Goal: Navigation & Orientation: Find specific page/section

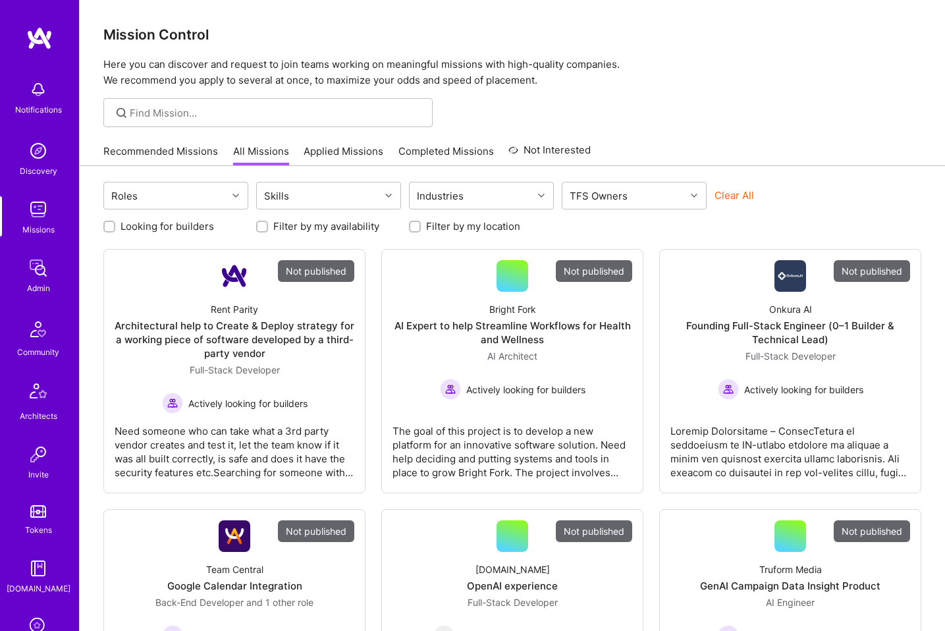
click at [38, 148] on img at bounding box center [38, 151] width 26 height 26
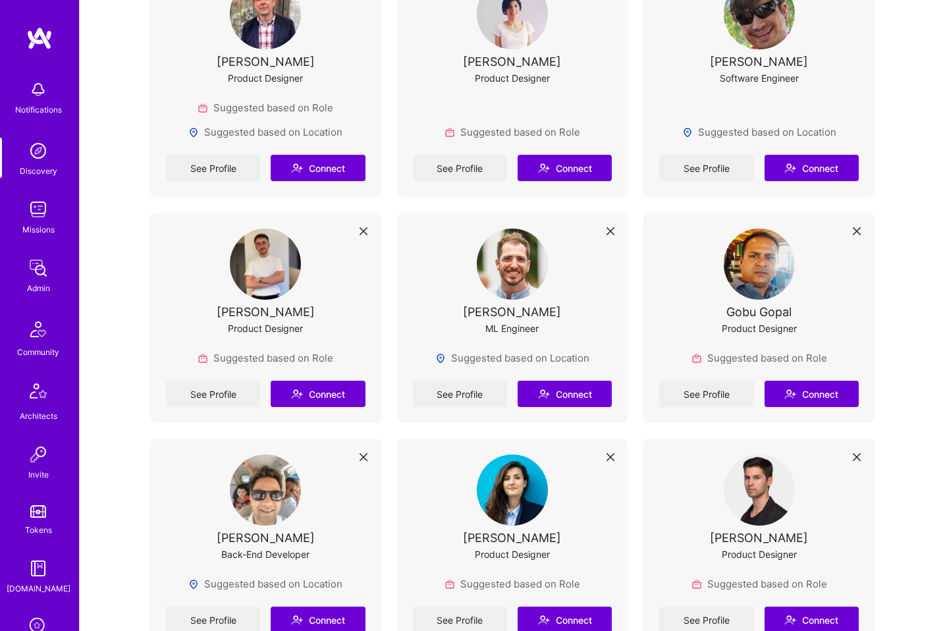
scroll to position [342, 0]
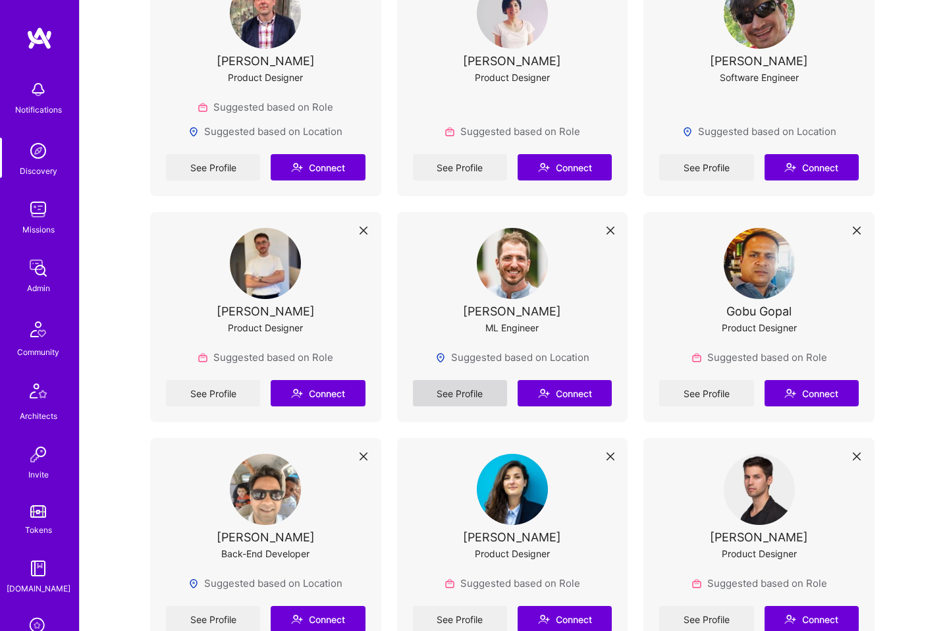
click at [475, 394] on link "See Profile" at bounding box center [460, 393] width 94 height 26
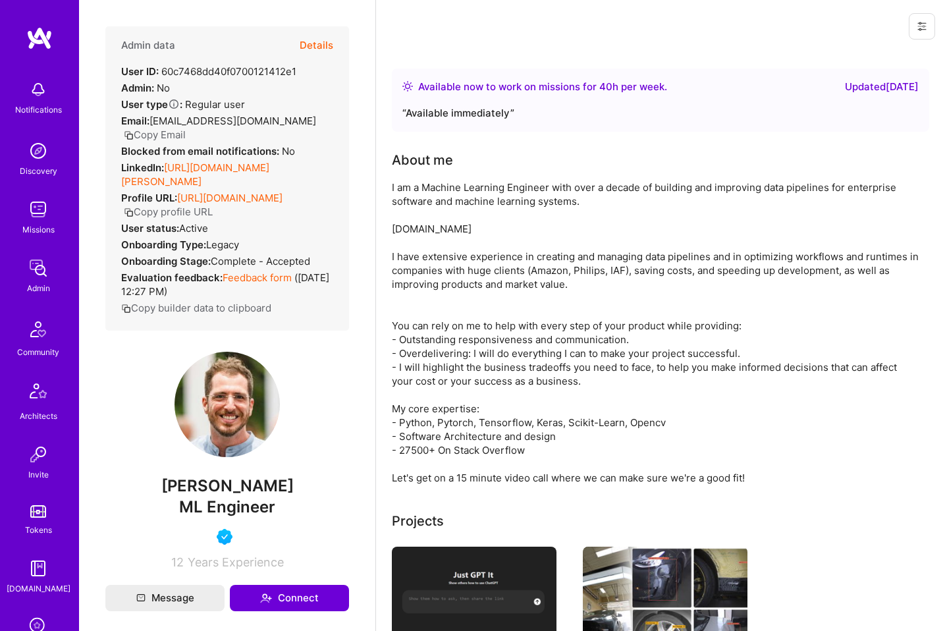
click at [255, 166] on link "[URL][DOMAIN_NAME][PERSON_NAME]" at bounding box center [195, 174] width 148 height 26
drag, startPoint x: 213, startPoint y: 501, endPoint x: 146, endPoint y: 497, distance: 67.3
click at [146, 496] on span "[PERSON_NAME]" at bounding box center [227, 486] width 244 height 20
copy span "[PERSON_NAME] S"
click at [36, 163] on img at bounding box center [38, 151] width 26 height 26
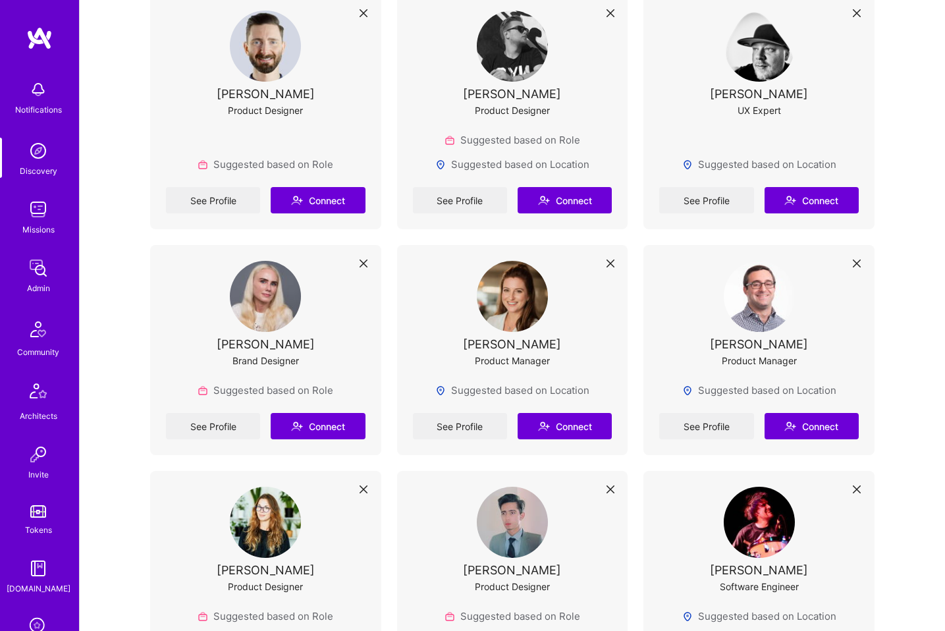
scroll to position [1238, 0]
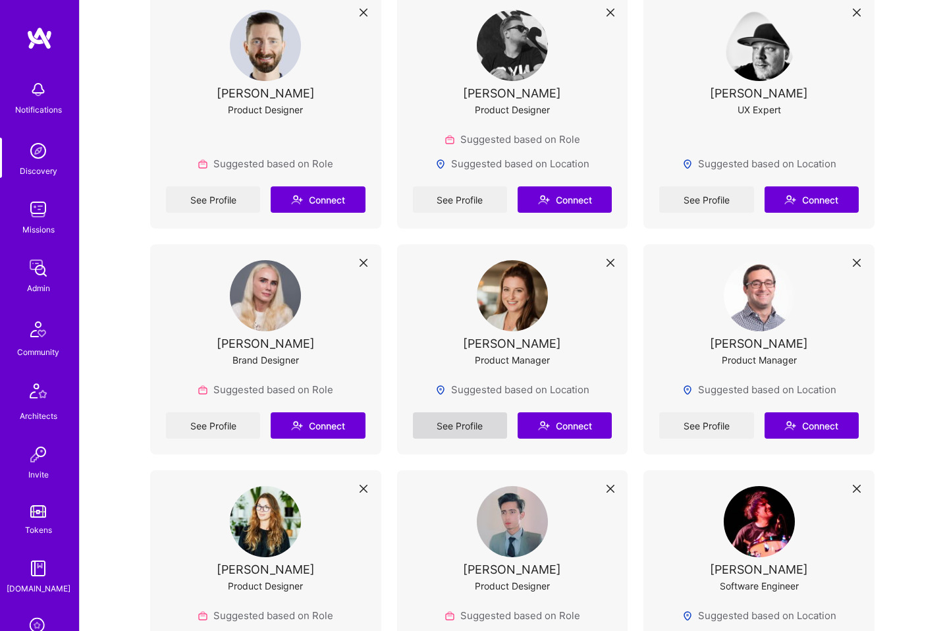
click at [466, 433] on link "See Profile" at bounding box center [460, 425] width 94 height 26
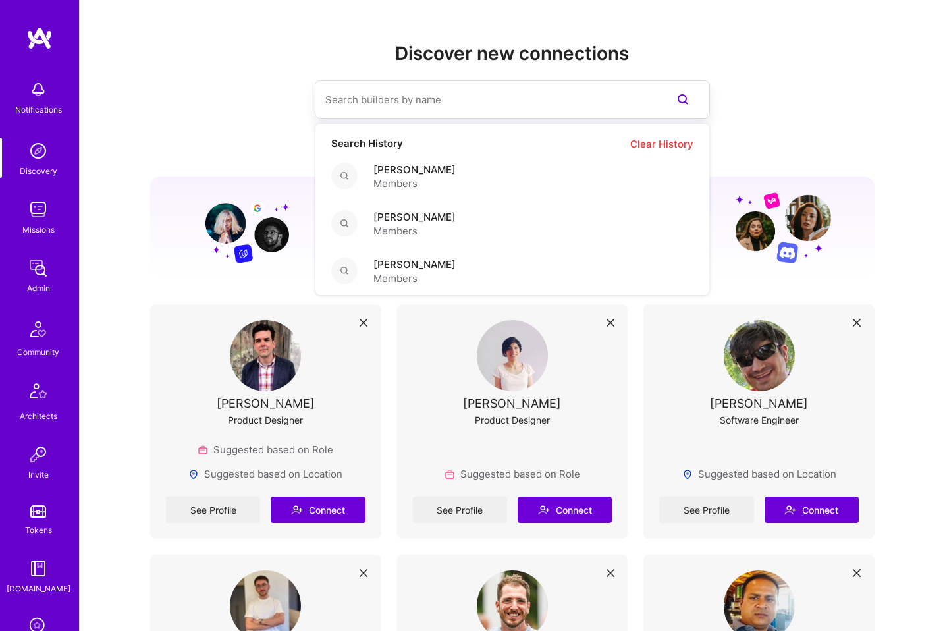
click at [390, 107] on input at bounding box center [485, 100] width 321 height 34
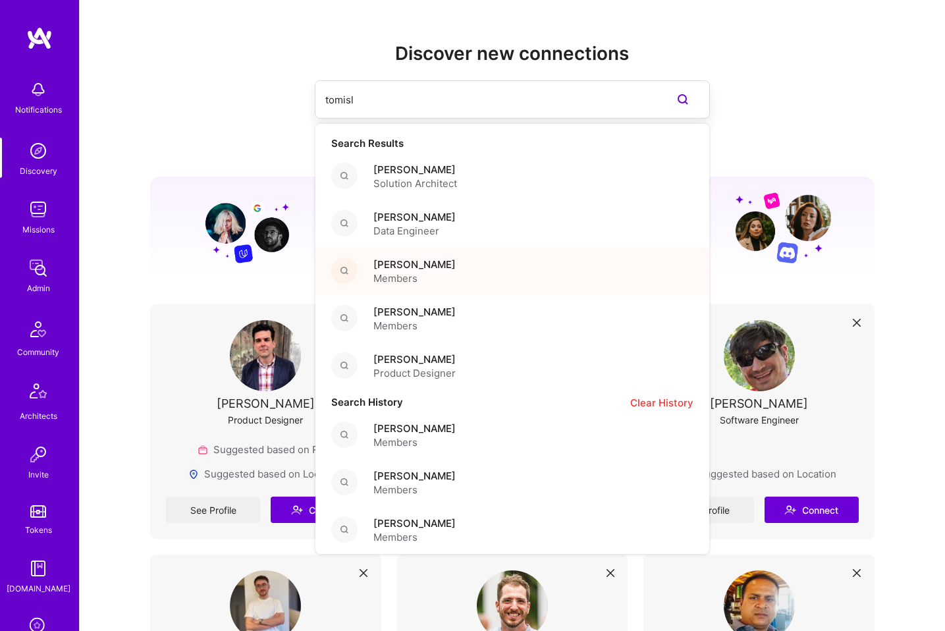
type input "tomisl"
click at [443, 259] on span "[PERSON_NAME]" at bounding box center [414, 264] width 82 height 14
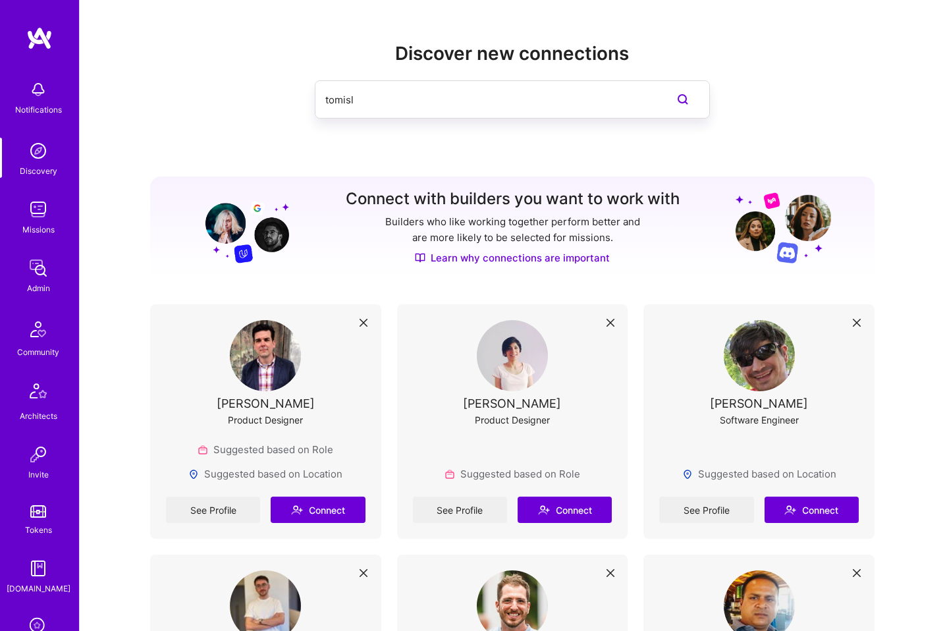
click at [424, 101] on input "tomisl" at bounding box center [485, 100] width 321 height 34
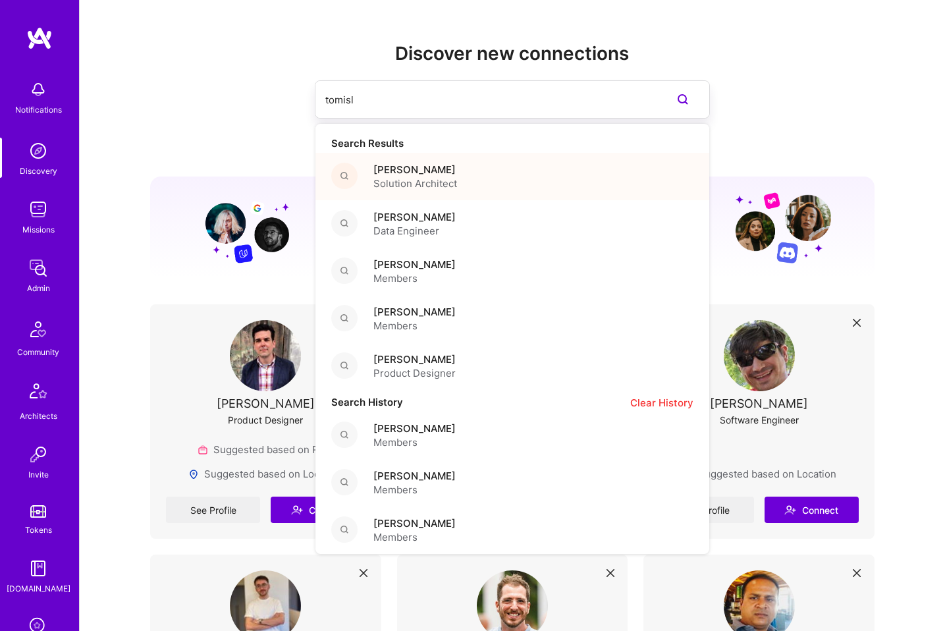
click at [424, 182] on span "Solution Architect" at bounding box center [415, 183] width 84 height 14
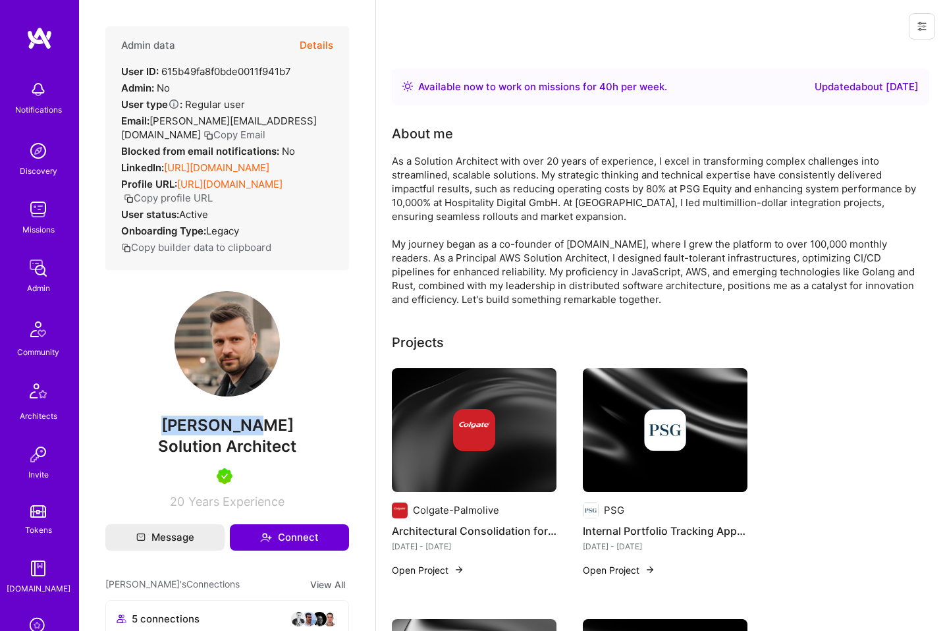
drag, startPoint x: 251, startPoint y: 456, endPoint x: 130, endPoint y: 443, distance: 121.8
click at [130, 435] on span "[PERSON_NAME]" at bounding box center [227, 425] width 244 height 20
copy span "[PERSON_NAME]"
click at [211, 373] on img at bounding box center [226, 343] width 105 height 105
click at [45, 162] on img at bounding box center [38, 151] width 26 height 26
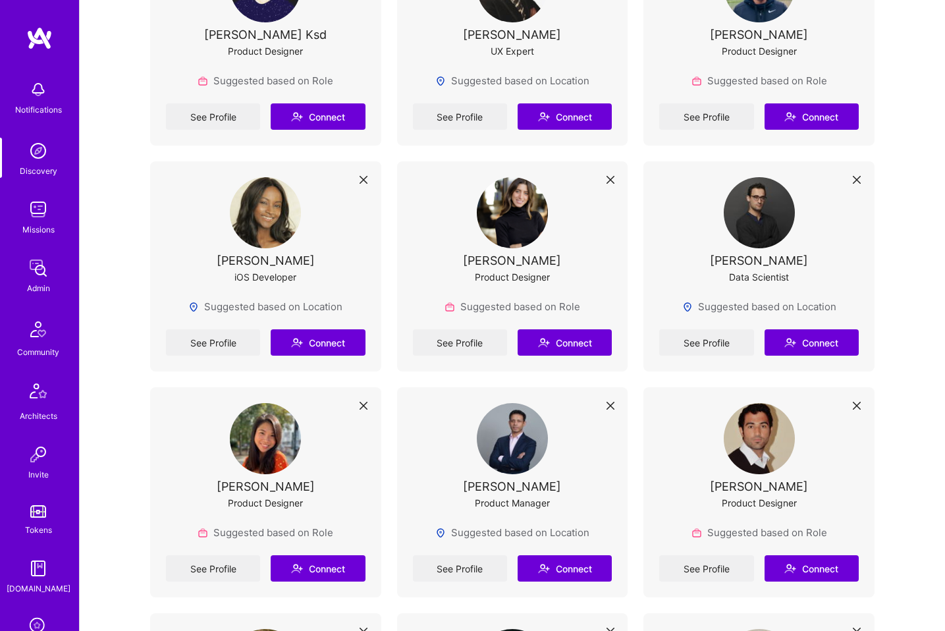
scroll to position [2925, 0]
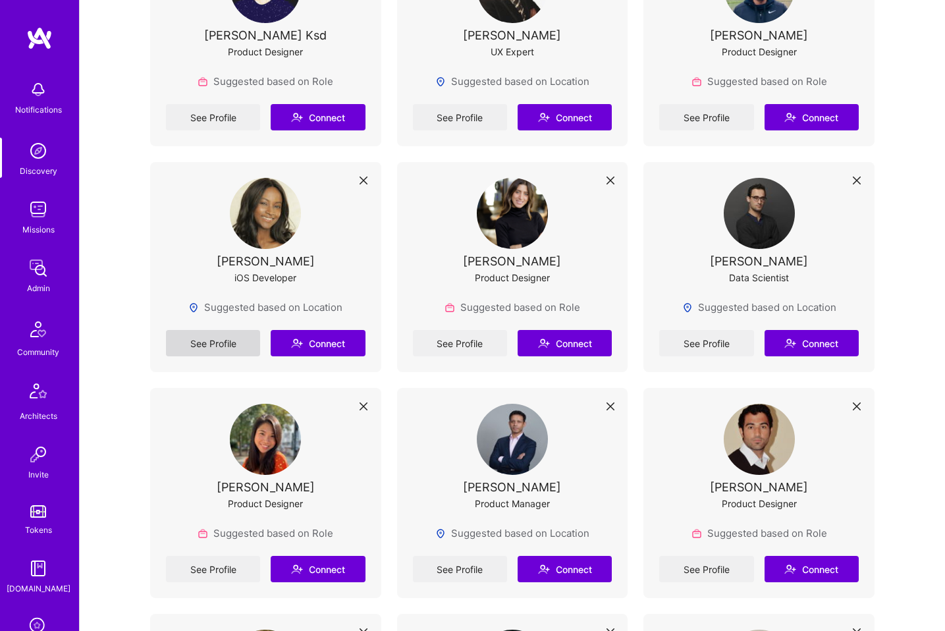
click at [231, 340] on link "See Profile" at bounding box center [213, 343] width 94 height 26
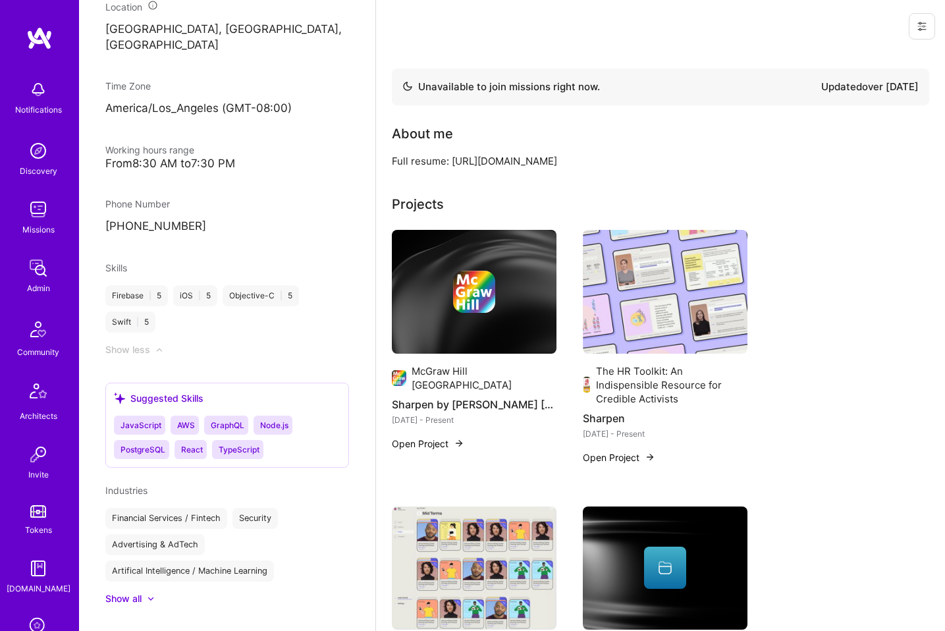
scroll to position [714, 0]
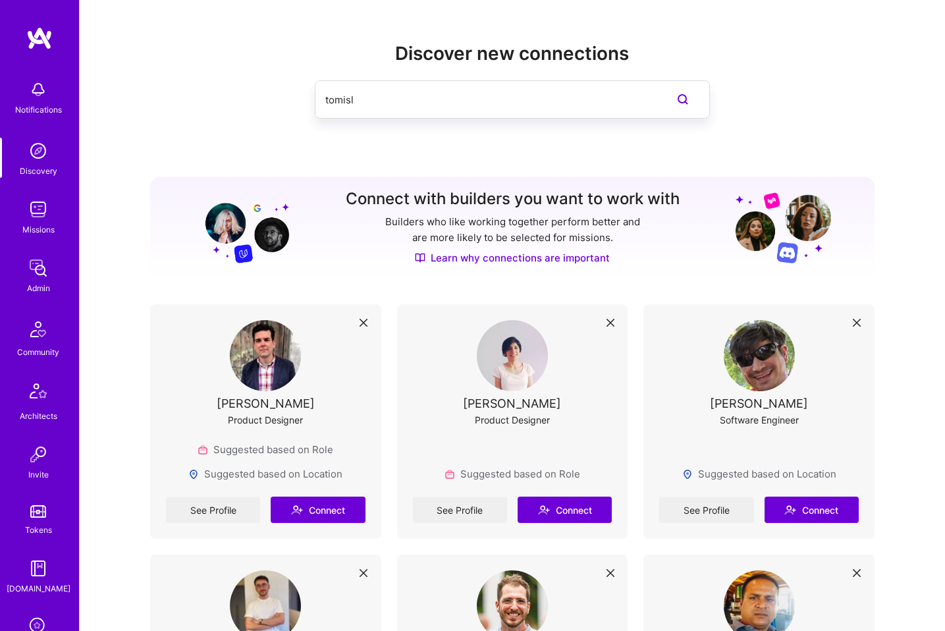
scroll to position [2925, 0]
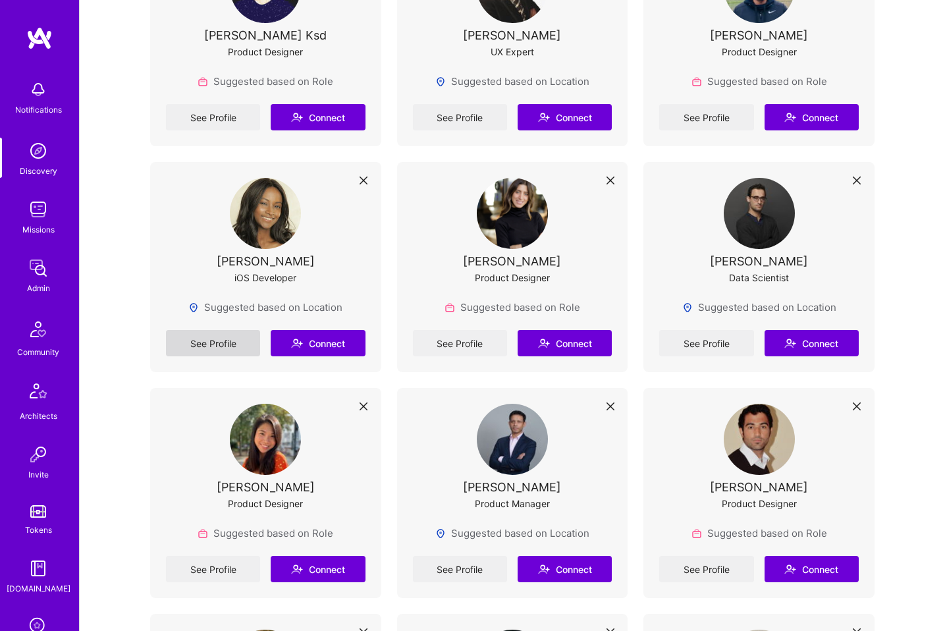
click at [215, 351] on link "See Profile" at bounding box center [213, 343] width 94 height 26
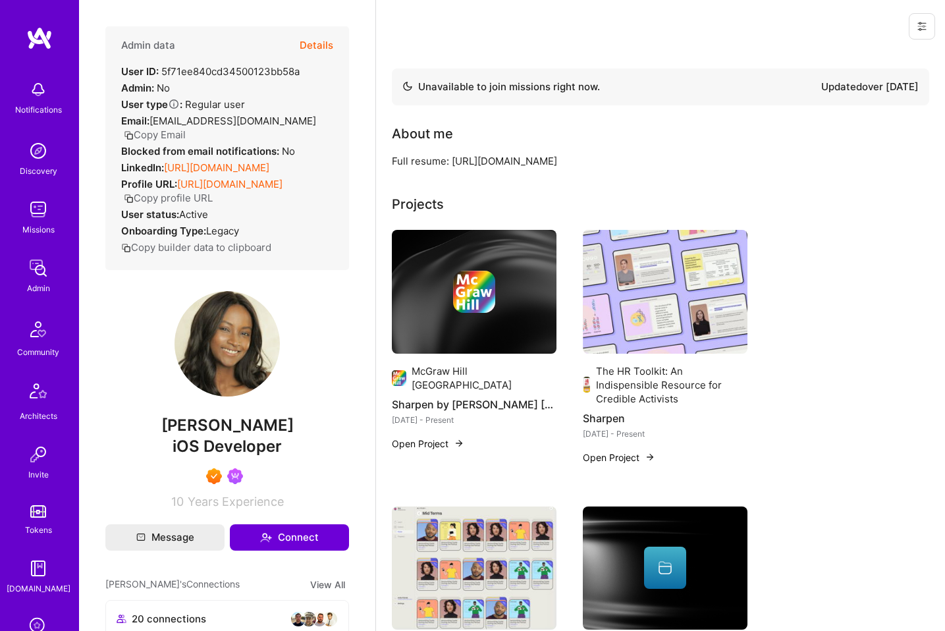
click at [45, 164] on div "Discovery" at bounding box center [39, 171] width 38 height 14
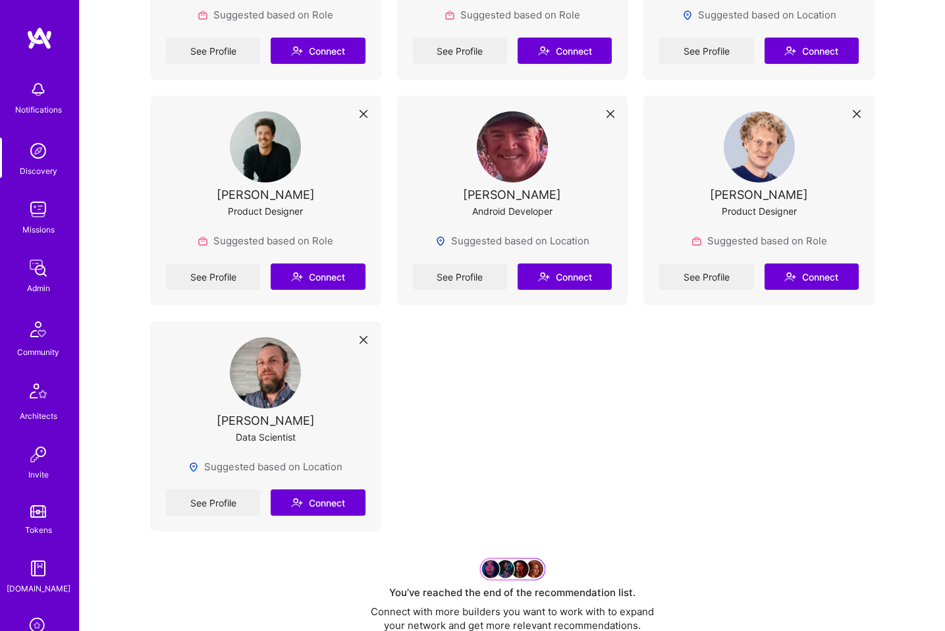
scroll to position [6696, 0]
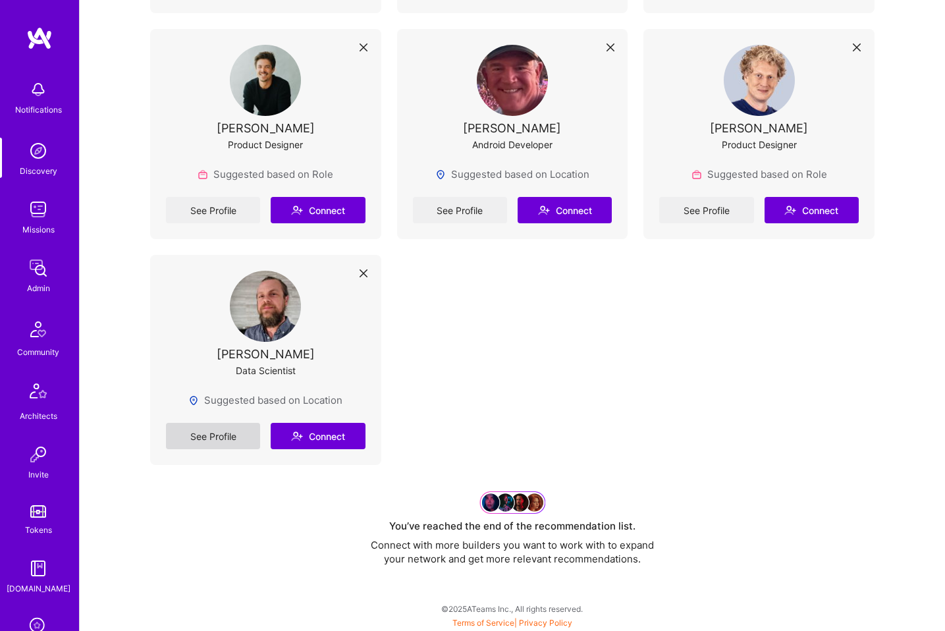
click at [214, 437] on link "See Profile" at bounding box center [213, 436] width 94 height 26
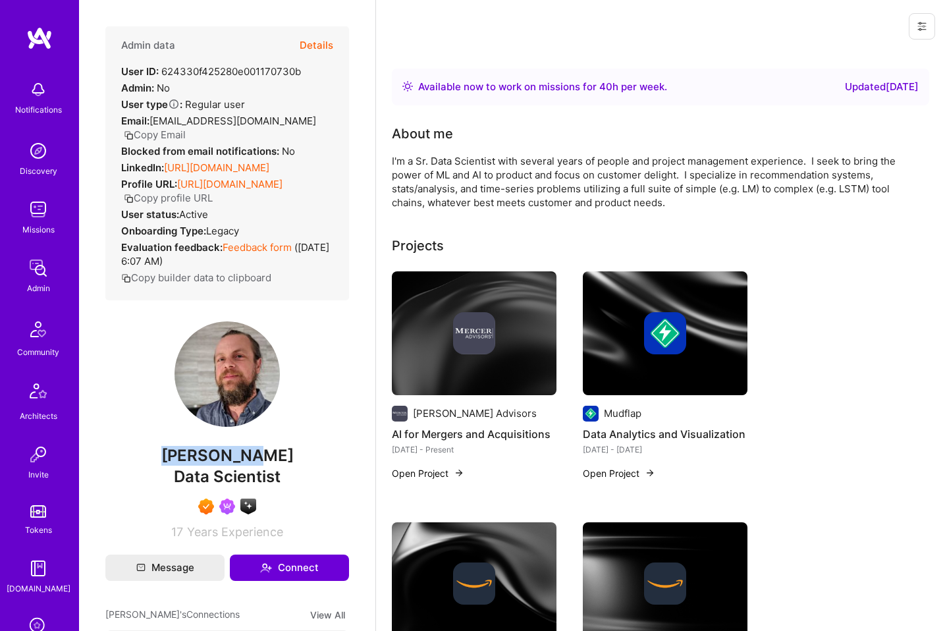
drag, startPoint x: 241, startPoint y: 473, endPoint x: 138, endPoint y: 468, distance: 103.5
click at [138, 466] on span "[PERSON_NAME]" at bounding box center [227, 456] width 244 height 20
copy span "[PERSON_NAME]"
